Goal: Browse casually

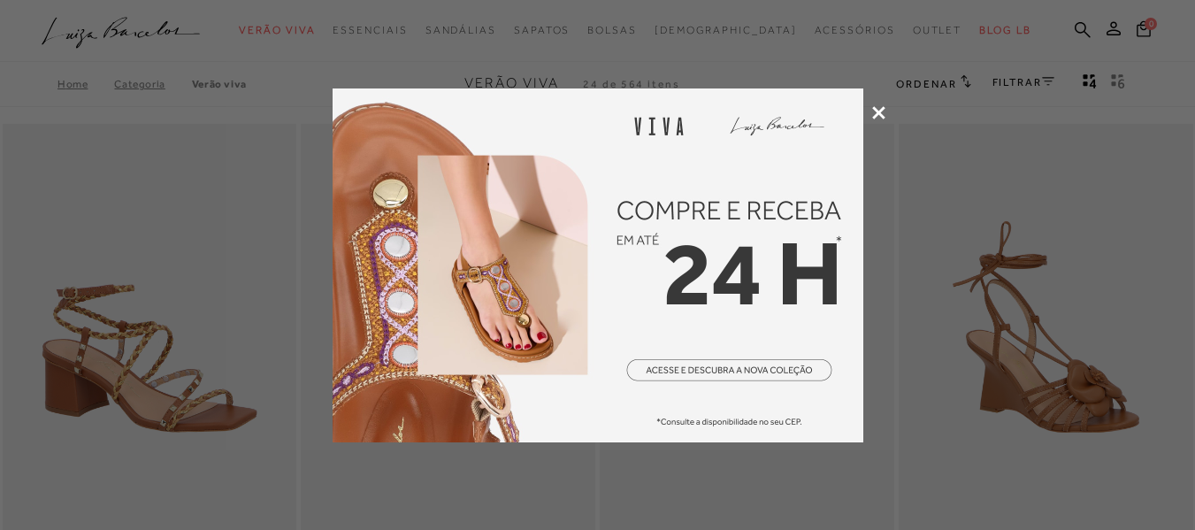
click at [879, 113] on icon at bounding box center [878, 112] width 13 height 13
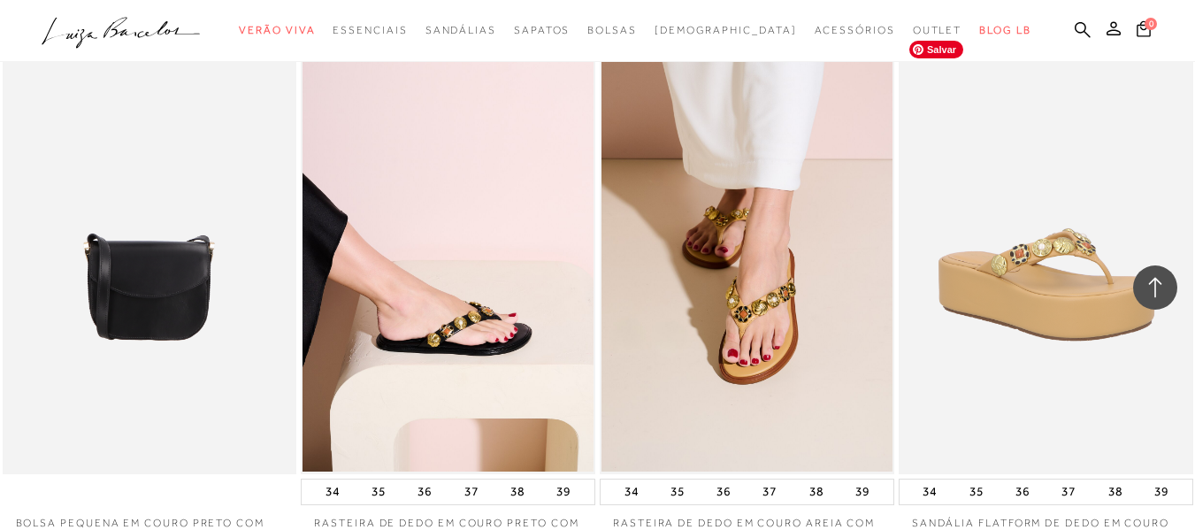
scroll to position [3361, 0]
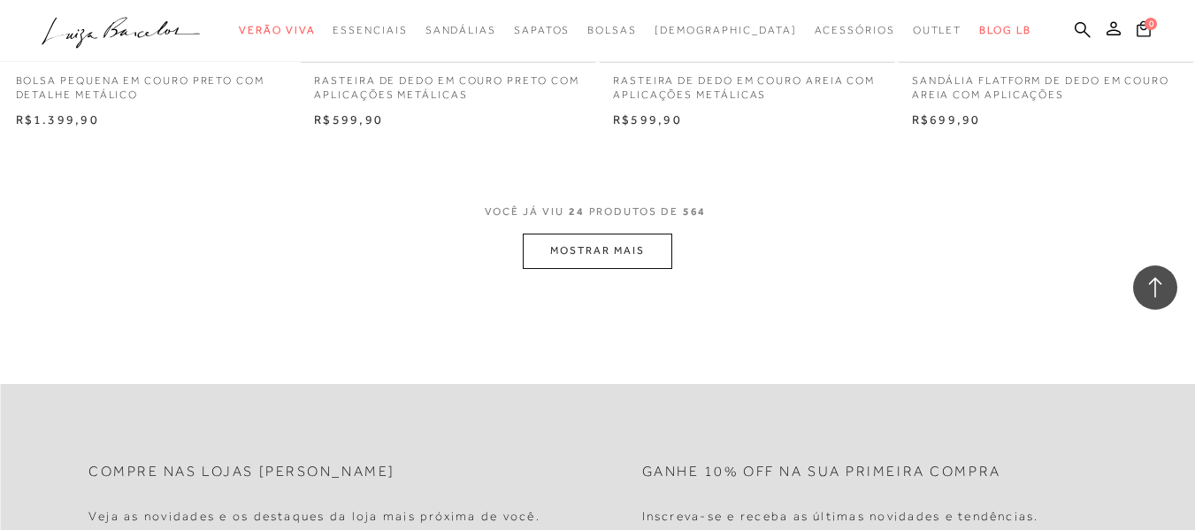
click at [630, 253] on button "MOSTRAR MAIS" at bounding box center [597, 250] width 149 height 34
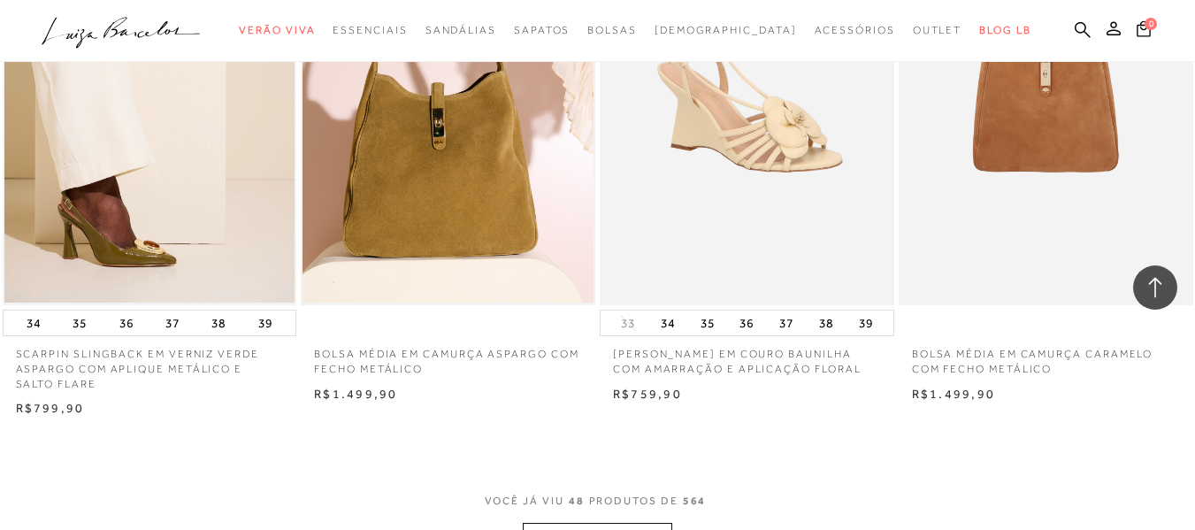
scroll to position [6633, 0]
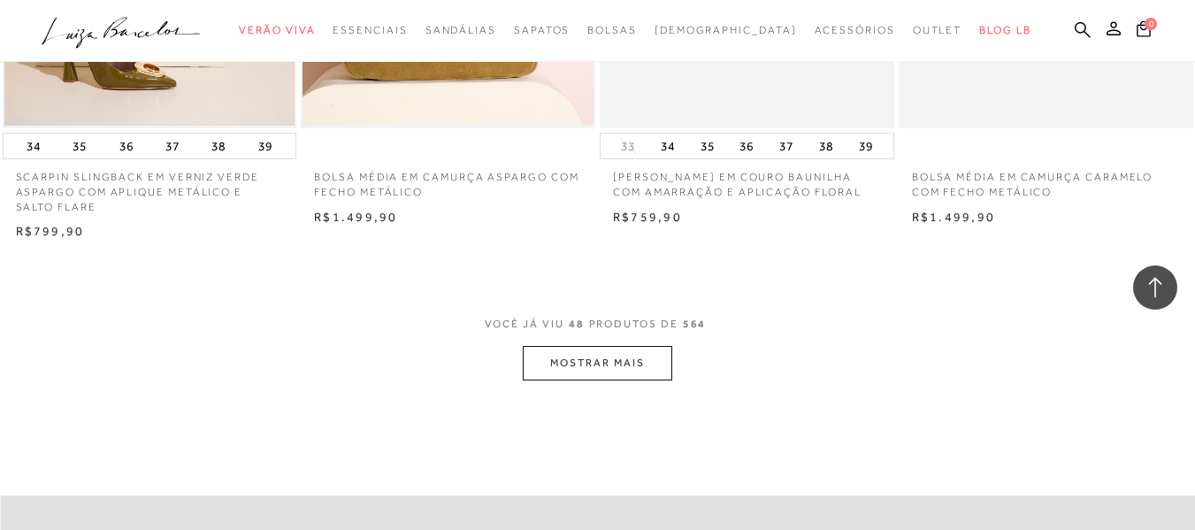
click at [623, 355] on button "MOSTRAR MAIS" at bounding box center [597, 363] width 149 height 34
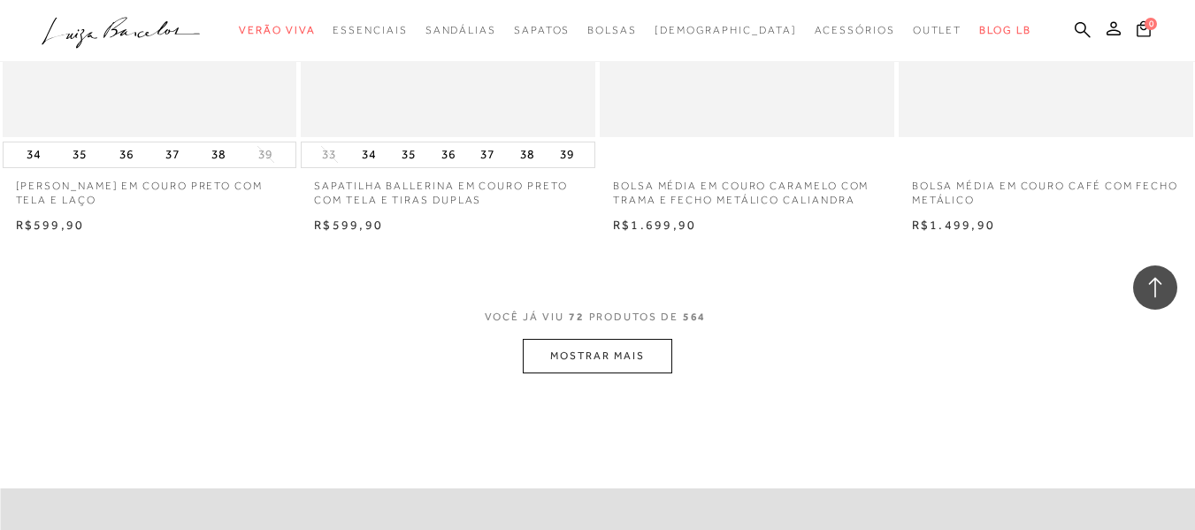
scroll to position [10083, 0]
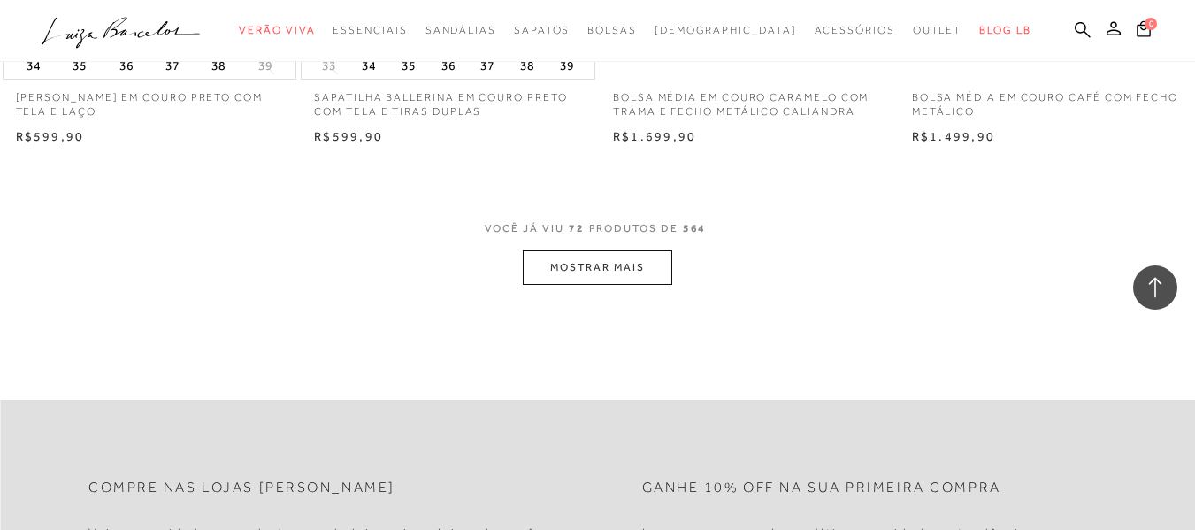
click at [614, 275] on button "MOSTRAR MAIS" at bounding box center [597, 267] width 149 height 34
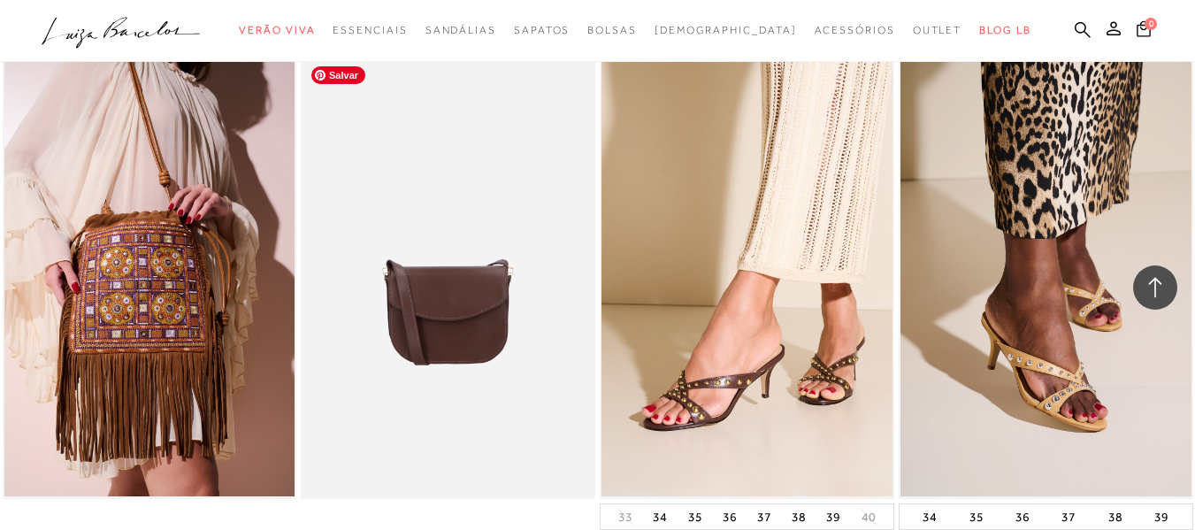
scroll to position [13532, 0]
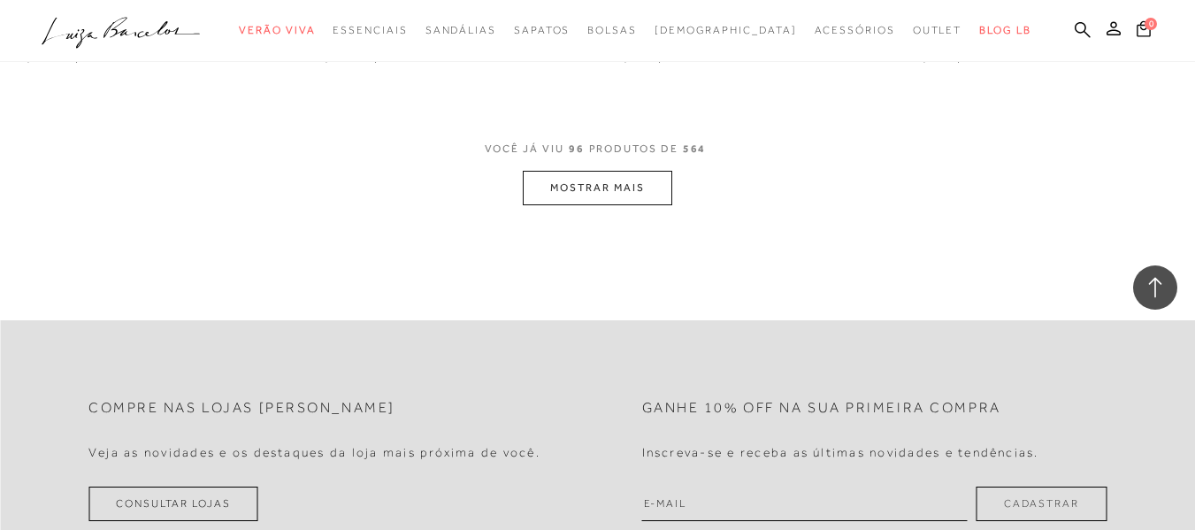
click at [604, 182] on button "MOSTRAR MAIS" at bounding box center [597, 188] width 149 height 34
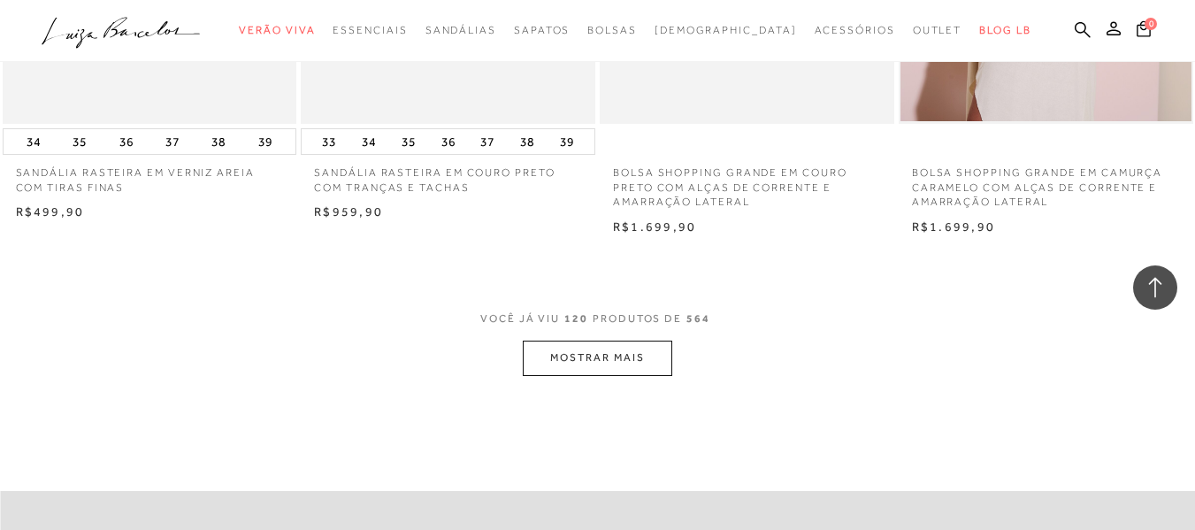
scroll to position [16805, 0]
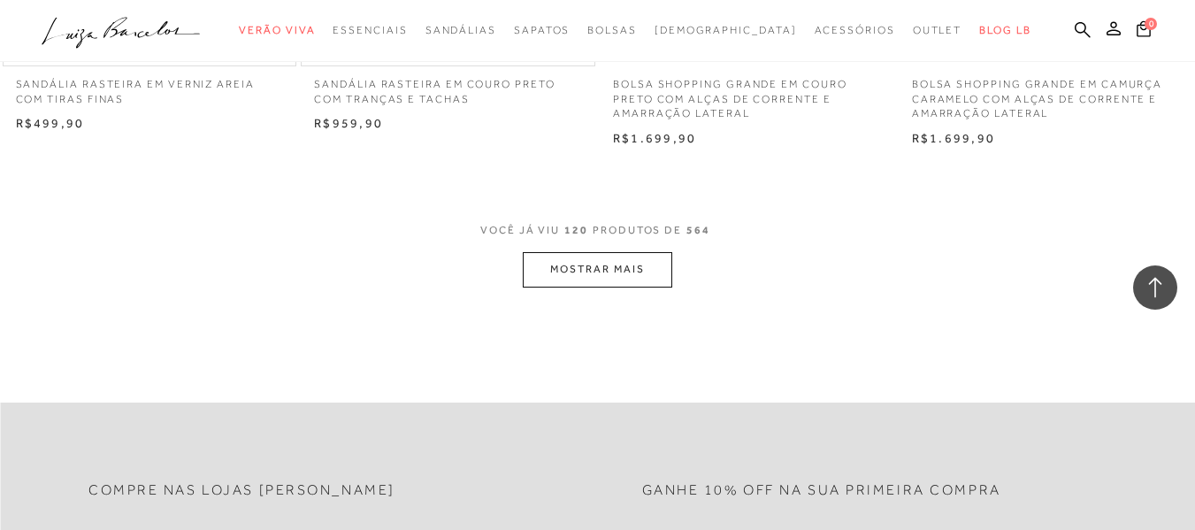
click at [605, 261] on button "MOSTRAR MAIS" at bounding box center [597, 269] width 149 height 34
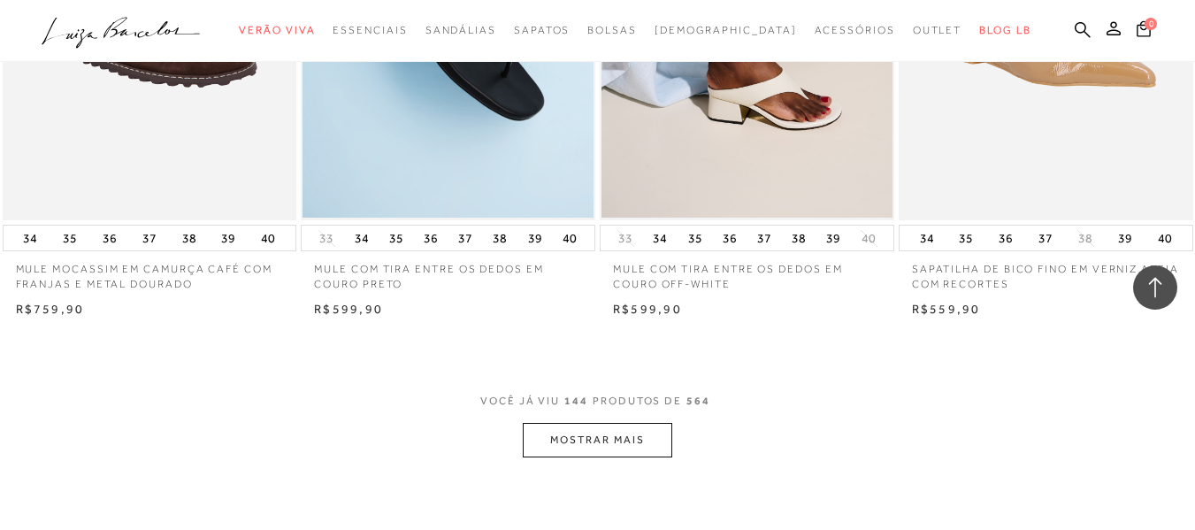
scroll to position [20254, 0]
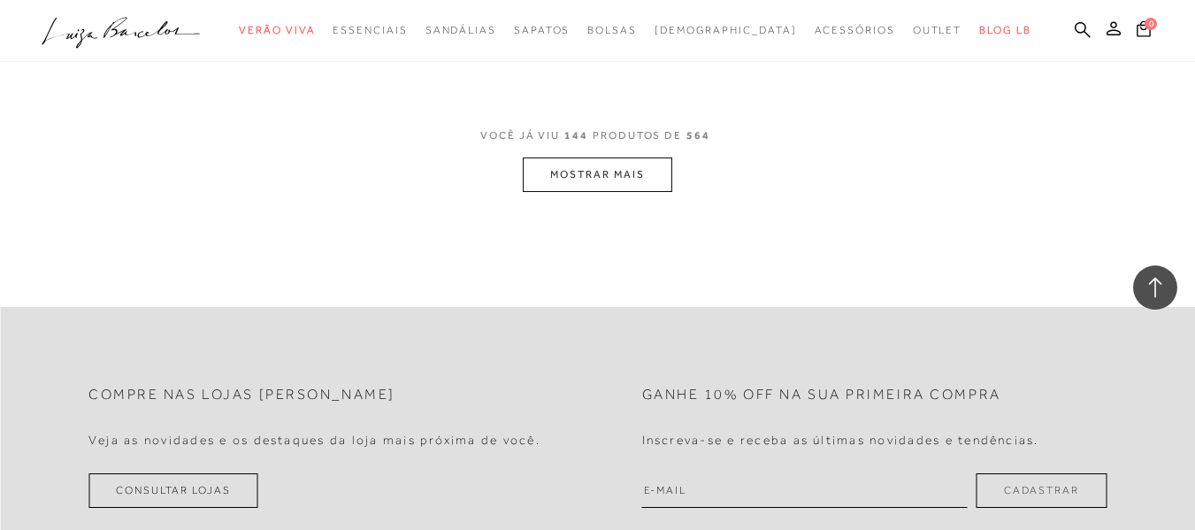
click at [624, 172] on button "MOSTRAR MAIS" at bounding box center [597, 174] width 149 height 34
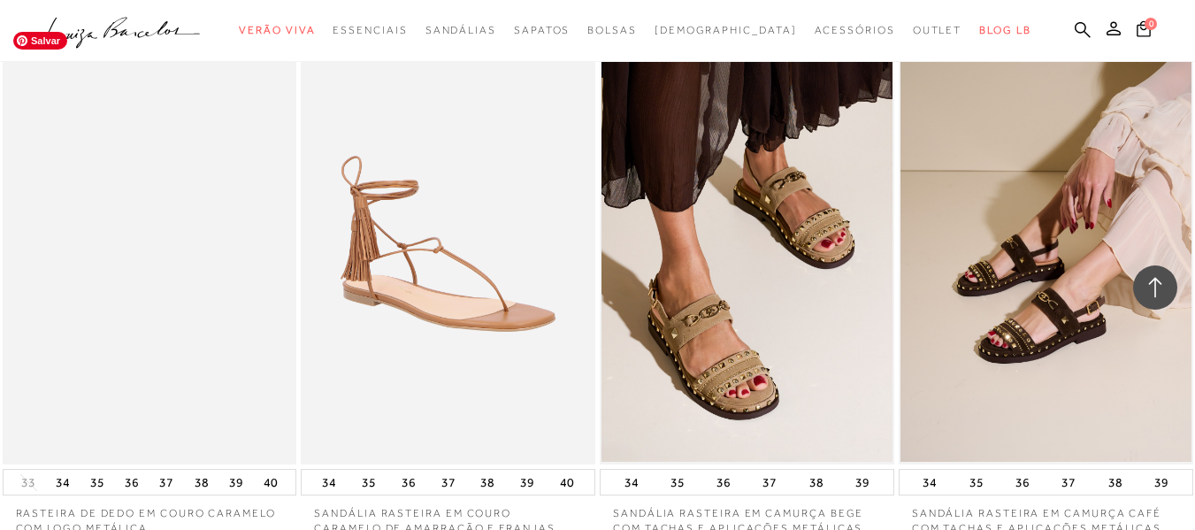
scroll to position [23615, 0]
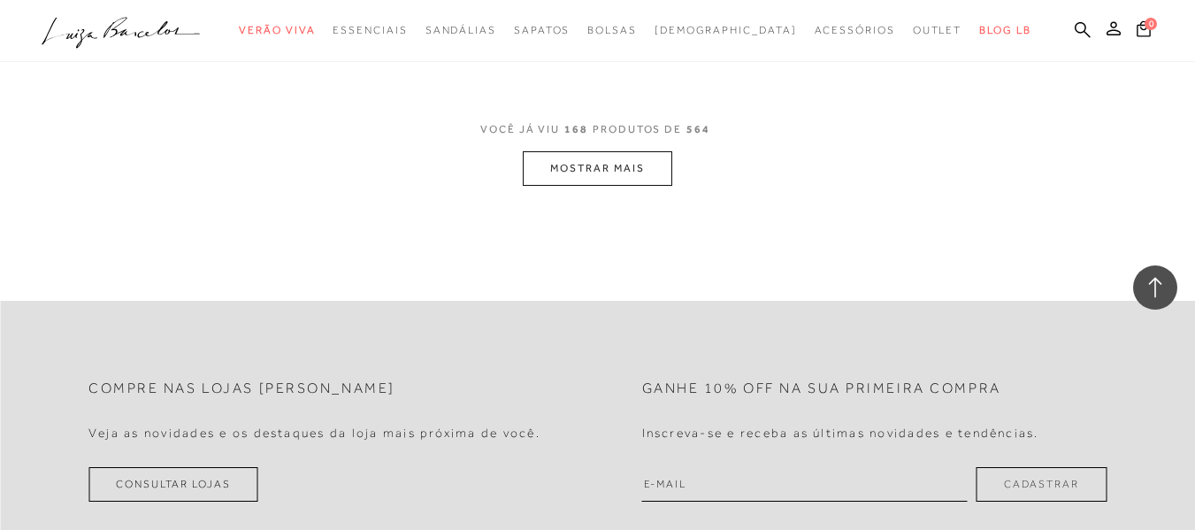
click at [566, 170] on button "MOSTRAR MAIS" at bounding box center [597, 168] width 149 height 34
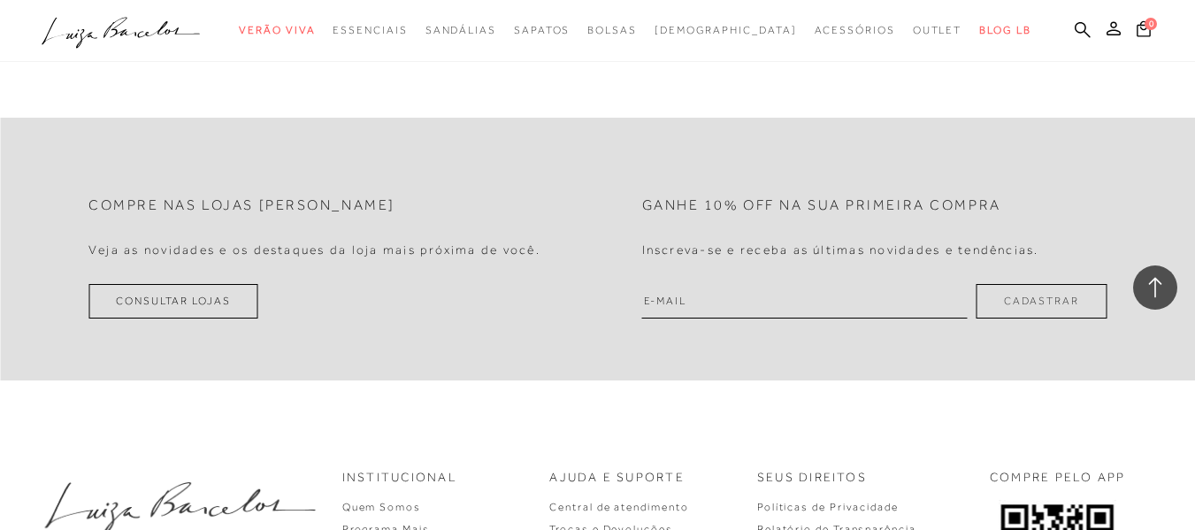
scroll to position [26887, 0]
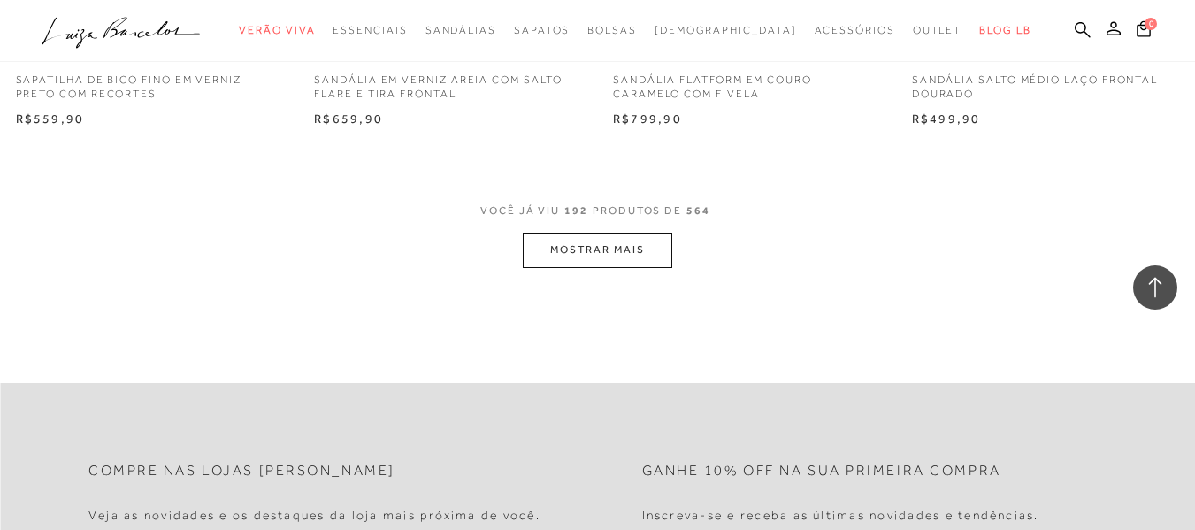
click at [611, 237] on button "MOSTRAR MAIS" at bounding box center [597, 250] width 149 height 34
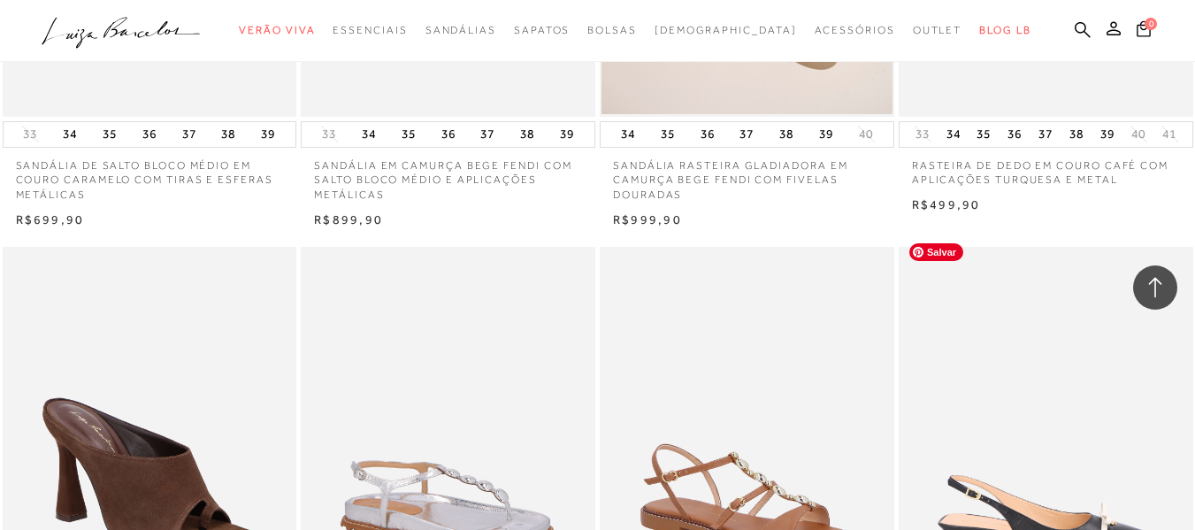
scroll to position [30248, 0]
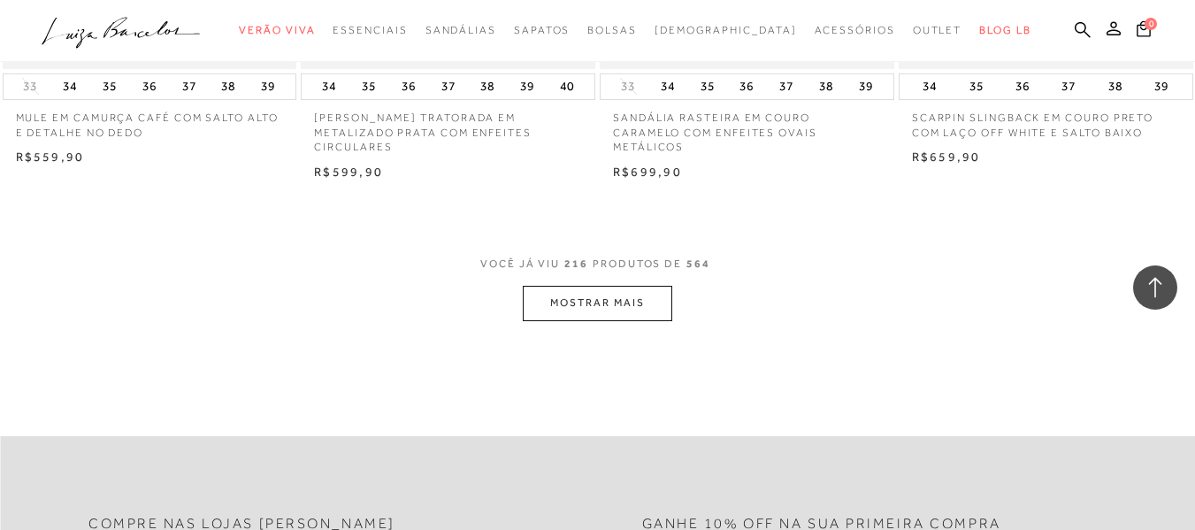
click at [610, 292] on button "MOSTRAR MAIS" at bounding box center [597, 303] width 149 height 34
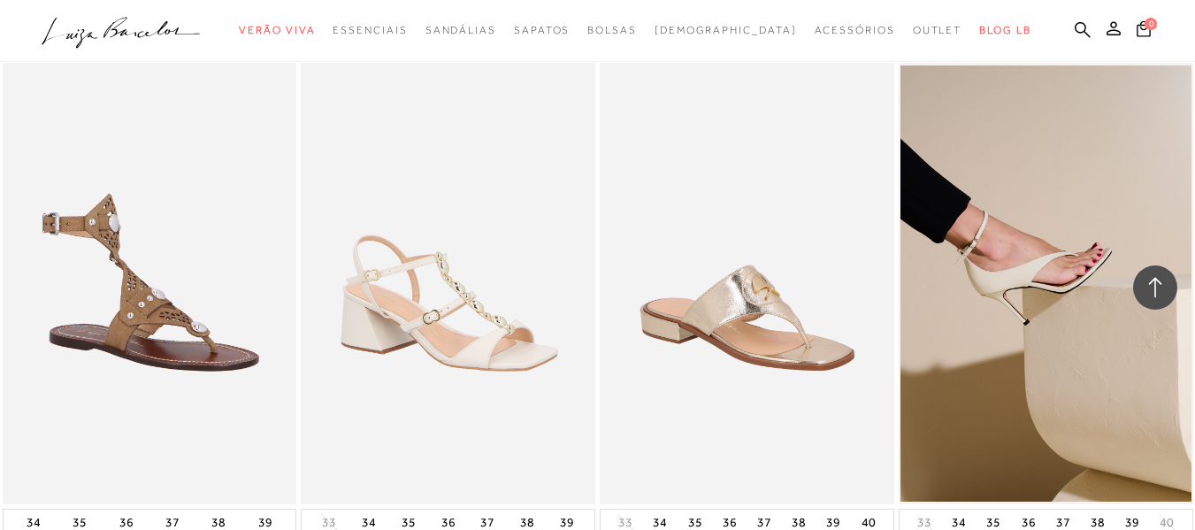
scroll to position [33698, 0]
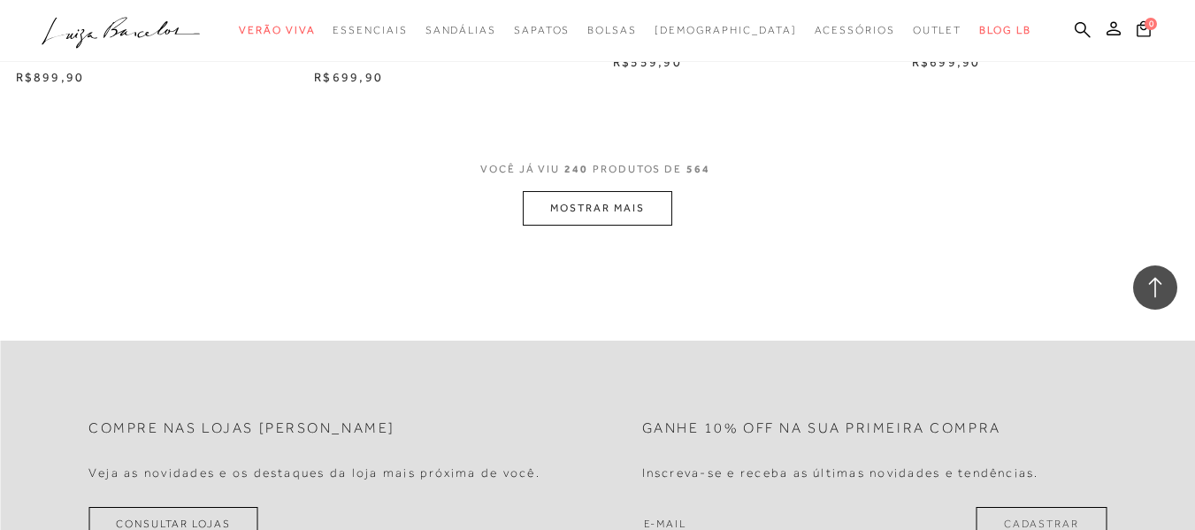
click at [621, 191] on button "MOSTRAR MAIS" at bounding box center [597, 208] width 149 height 34
